Goal: Information Seeking & Learning: Stay updated

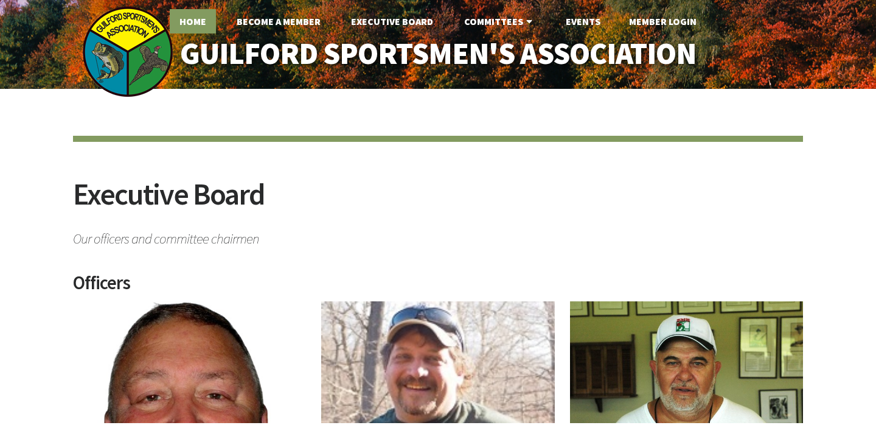
click at [196, 16] on link "Home" at bounding box center [193, 21] width 46 height 24
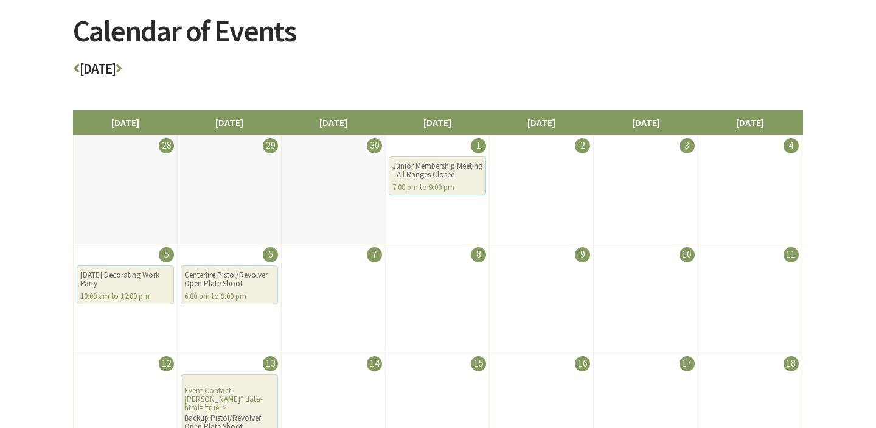
scroll to position [162, 0]
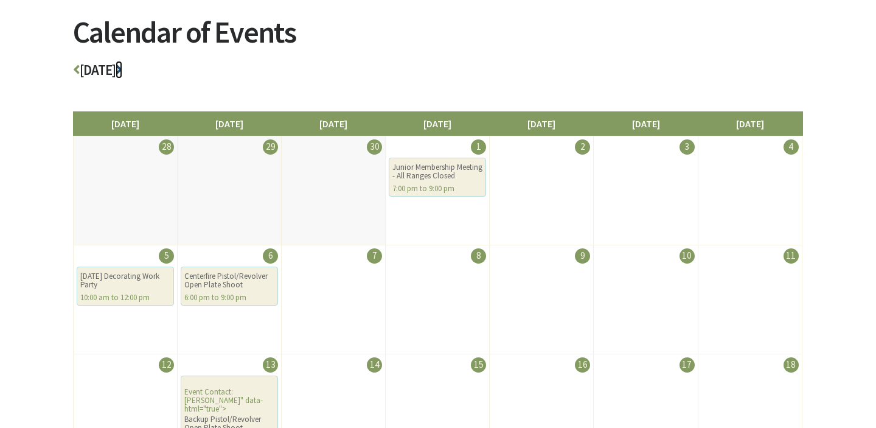
click at [122, 66] on icon at bounding box center [119, 70] width 7 height 14
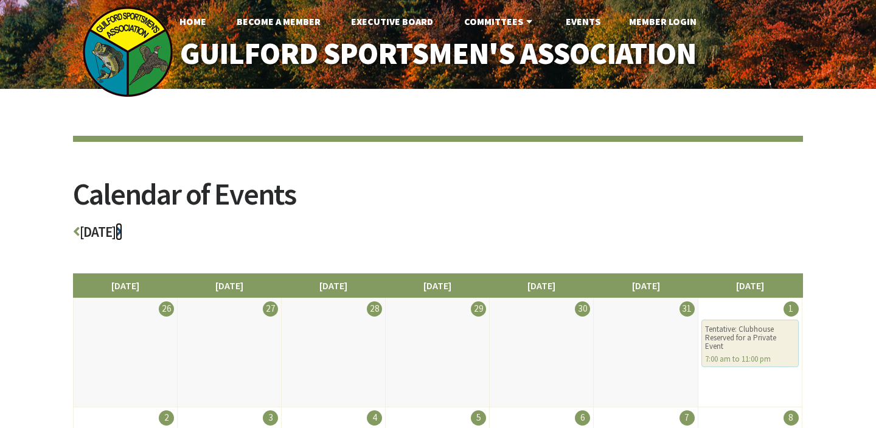
click at [122, 231] on icon at bounding box center [119, 231] width 7 height 14
